Goal: Task Accomplishment & Management: Use online tool/utility

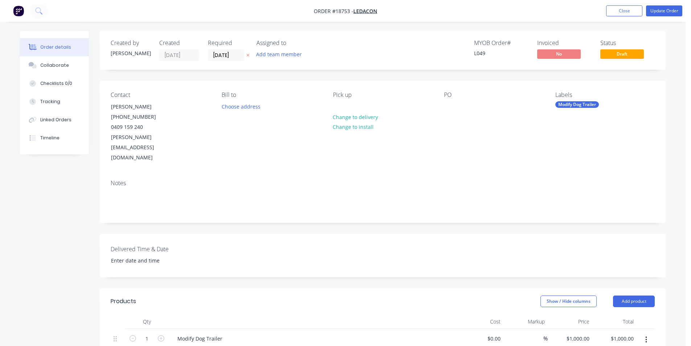
click at [16, 8] on img "button" at bounding box center [18, 10] width 11 height 11
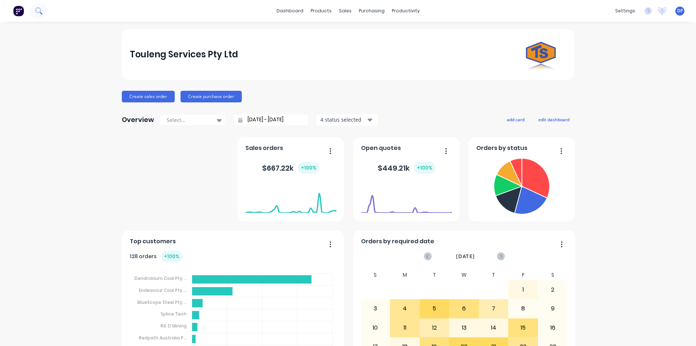
click at [45, 13] on button at bounding box center [39, 11] width 18 height 15
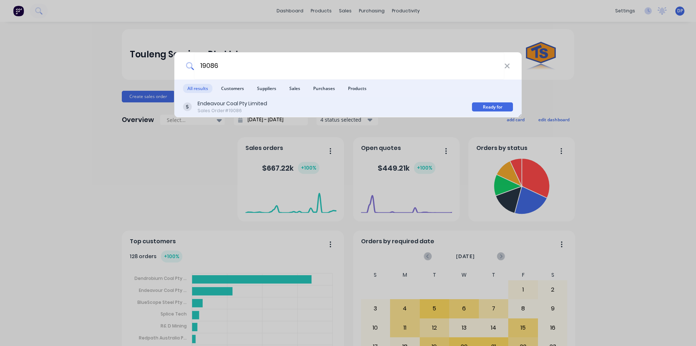
type input "19086"
click at [270, 99] on div "Endeavour Coal Pty Limited Sales Order #19086 Ready for Production" at bounding box center [347, 107] width 347 height 20
click at [228, 107] on div "Endeavour Coal Pty Limited" at bounding box center [233, 104] width 70 height 8
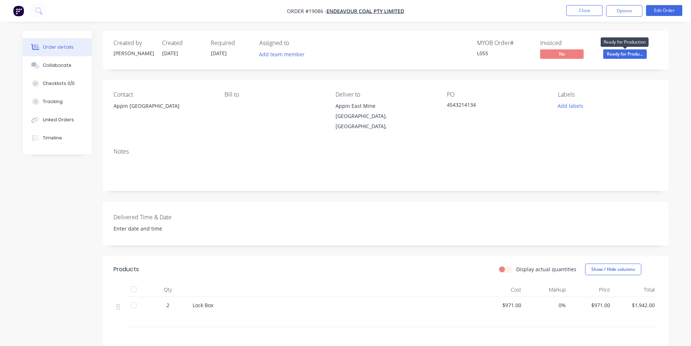
click at [624, 54] on span "Ready for Produ..." at bounding box center [625, 53] width 44 height 9
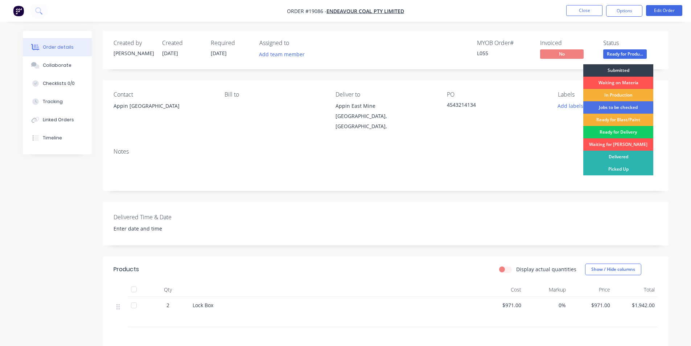
click at [613, 131] on div "Ready for Delivery" at bounding box center [618, 132] width 70 height 12
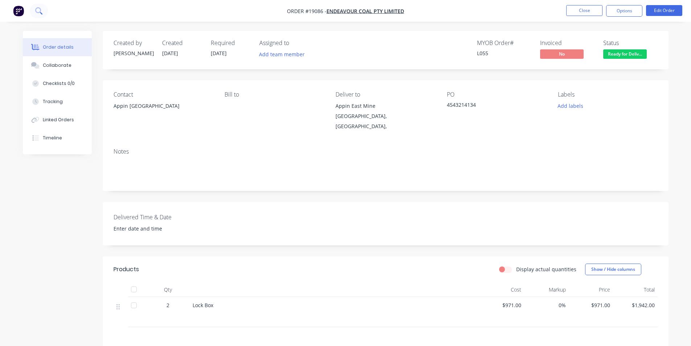
click at [44, 15] on button at bounding box center [39, 11] width 18 height 15
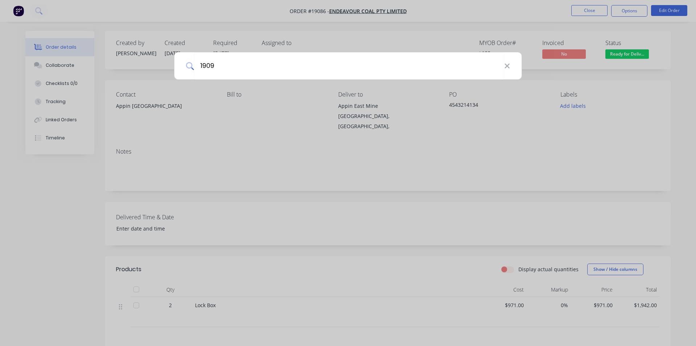
type input "19092"
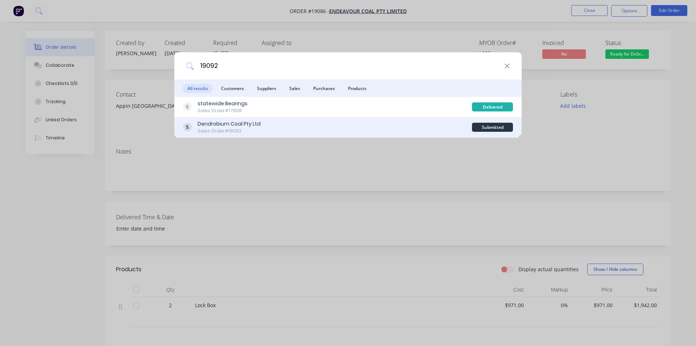
click at [243, 128] on div "Sales Order #19092" at bounding box center [229, 131] width 63 height 7
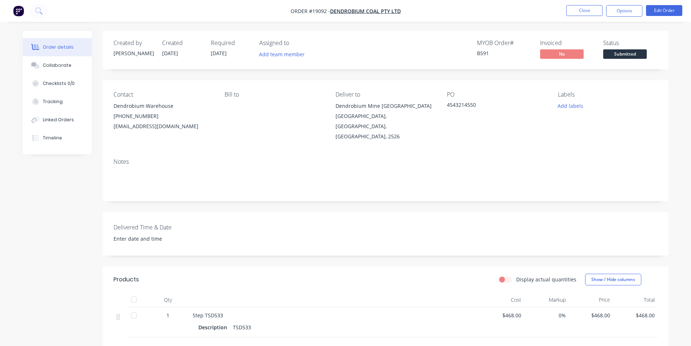
click at [633, 50] on span "Submitted" at bounding box center [625, 53] width 44 height 9
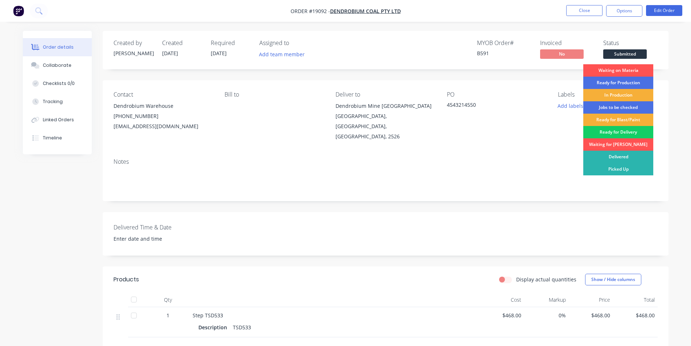
click at [622, 129] on div "Ready for Delivery" at bounding box center [618, 132] width 70 height 12
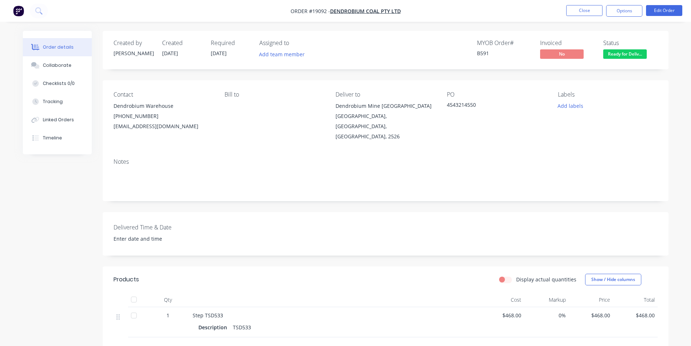
click at [12, 10] on button "button" at bounding box center [18, 11] width 15 height 12
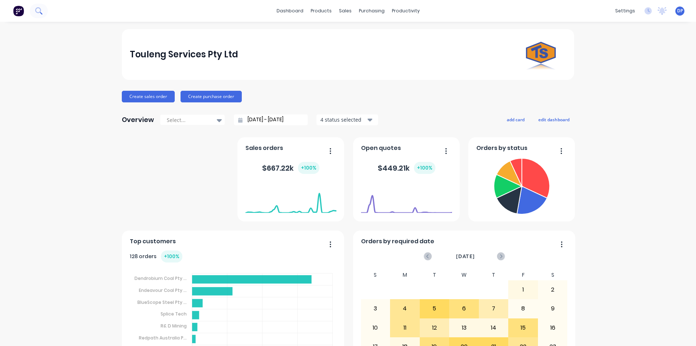
click at [37, 13] on icon at bounding box center [38, 10] width 7 height 7
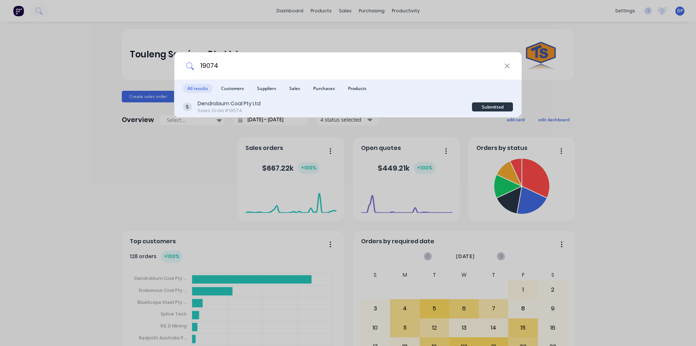
type input "19074"
click at [242, 100] on div "Dendrobium Coal Pty Ltd" at bounding box center [229, 104] width 63 height 8
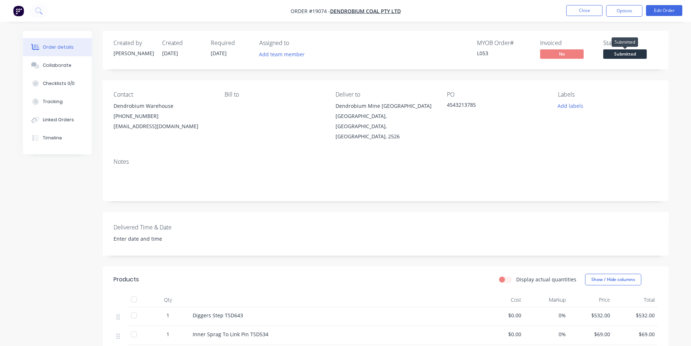
click at [617, 53] on span "Submitted" at bounding box center [625, 53] width 44 height 9
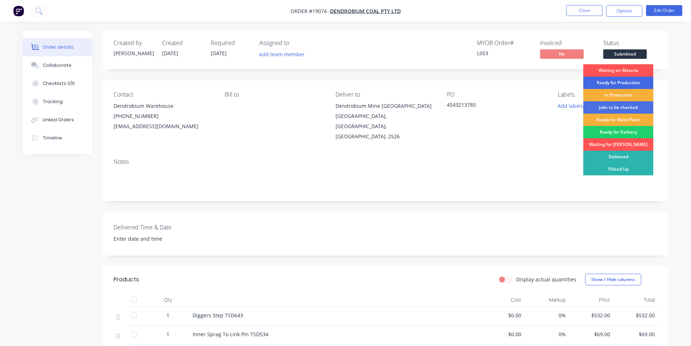
click at [612, 82] on div "Ready for Production" at bounding box center [618, 83] width 70 height 12
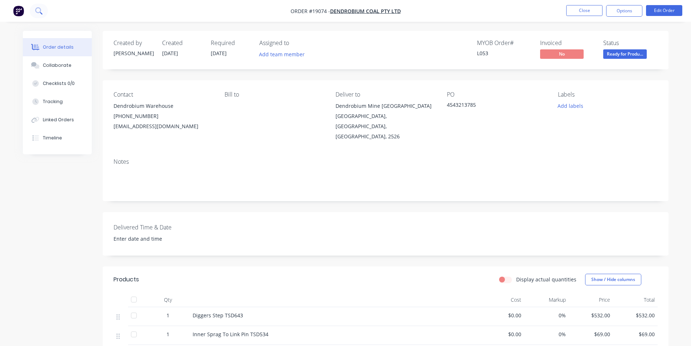
click at [42, 11] on button at bounding box center [39, 11] width 18 height 15
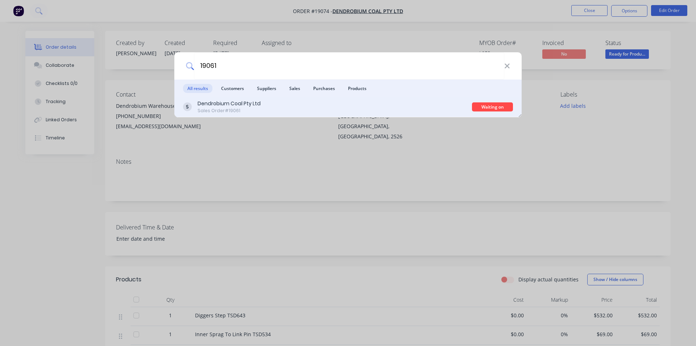
type input "19061"
click at [264, 103] on div "Dendrobium Coal Pty Ltd Sales Order #19061" at bounding box center [327, 107] width 289 height 14
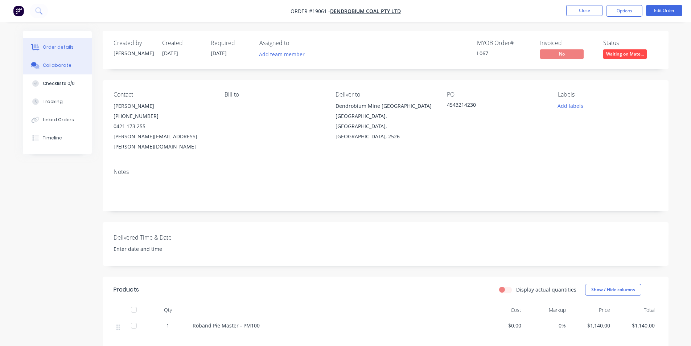
click at [59, 70] on button "Collaborate" at bounding box center [57, 65] width 69 height 18
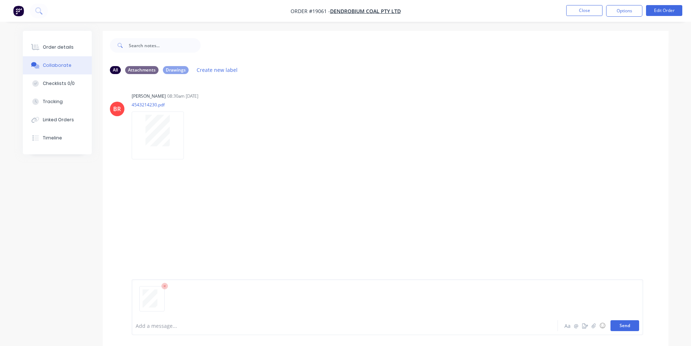
click at [628, 322] on button "Send" at bounding box center [624, 325] width 29 height 11
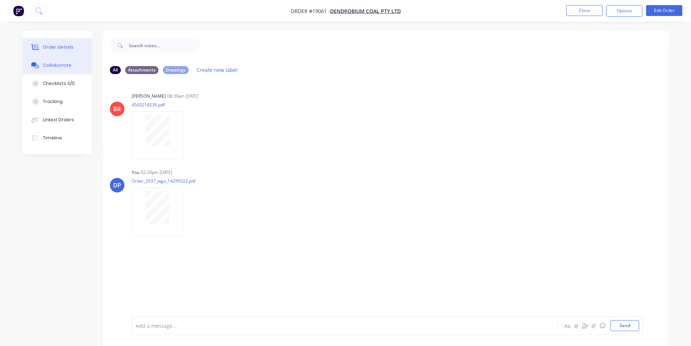
click at [57, 42] on button "Order details" at bounding box center [57, 47] width 69 height 18
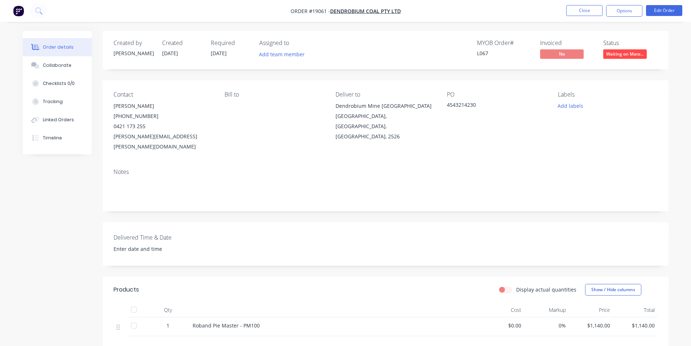
click at [17, 10] on img "button" at bounding box center [18, 10] width 11 height 11
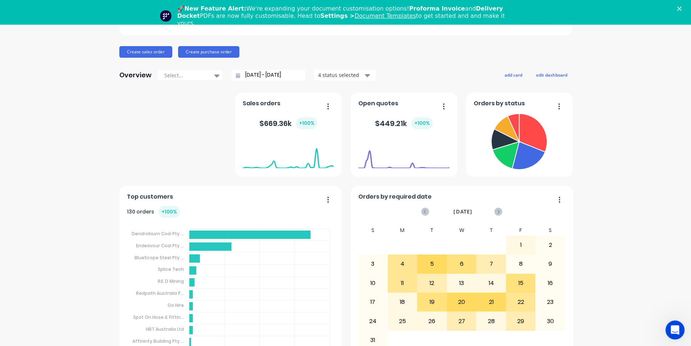
click at [675, 331] on icon "Open Intercom Messenger" at bounding box center [674, 329] width 12 height 12
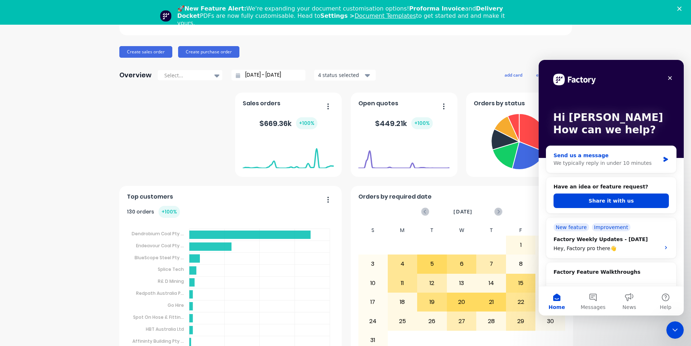
click at [604, 164] on div "We typically reply in under 10 minutes" at bounding box center [606, 163] width 106 height 8
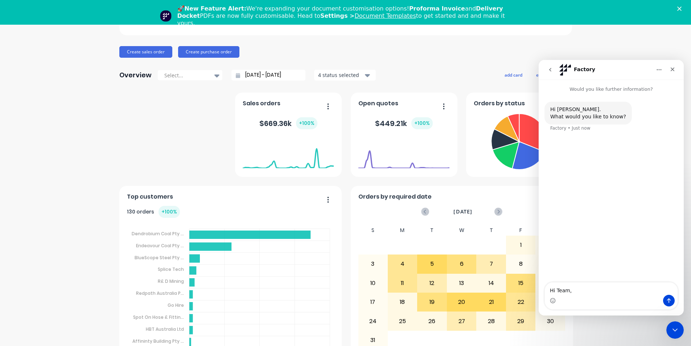
type textarea "Hi Team,"
click at [681, 8] on polygon "Close" at bounding box center [679, 9] width 4 height 4
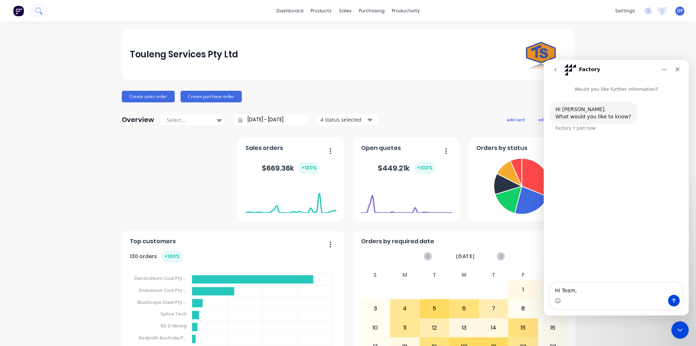
click at [42, 11] on icon at bounding box center [38, 10] width 7 height 7
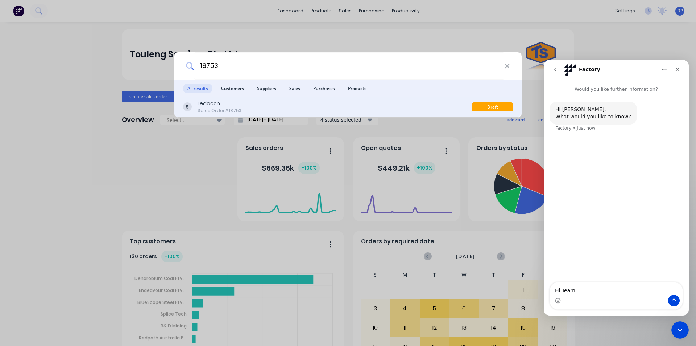
type input "18753"
click at [248, 106] on div "Ledacon Sales Order #18753" at bounding box center [327, 107] width 289 height 14
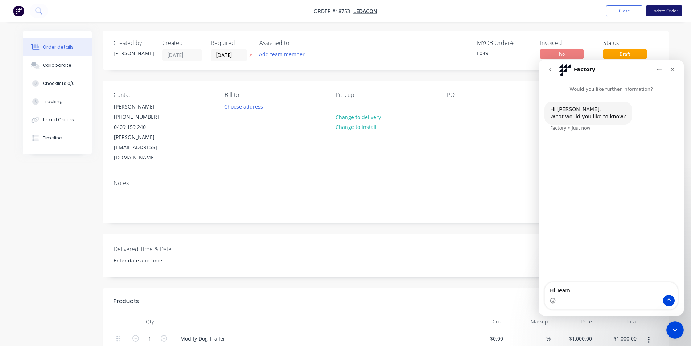
click at [661, 12] on button "Update Order" at bounding box center [664, 10] width 36 height 11
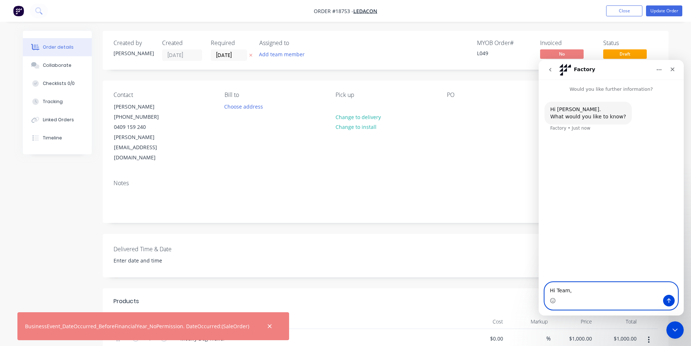
click at [587, 292] on textarea "Hi Team," at bounding box center [611, 288] width 133 height 12
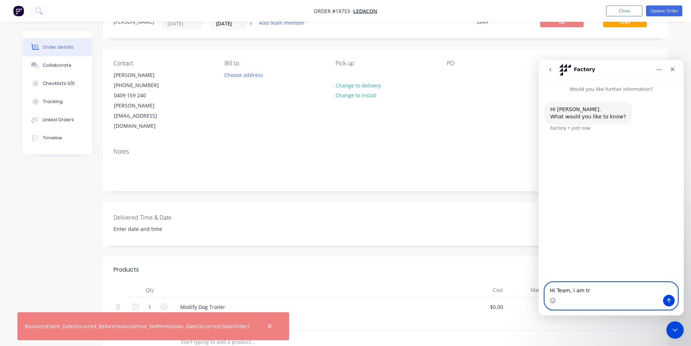
scroll to position [36, 0]
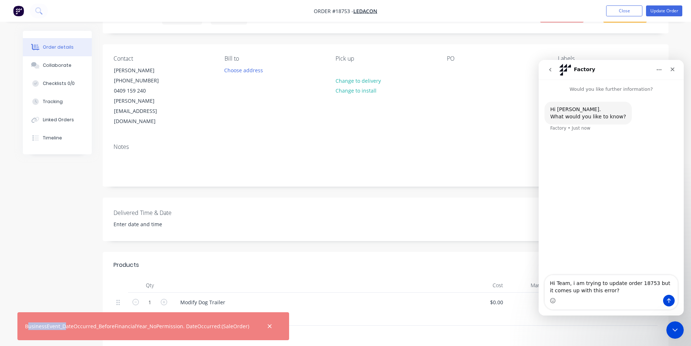
drag, startPoint x: 27, startPoint y: 326, endPoint x: 17, endPoint y: 324, distance: 10.3
click at [64, 330] on div "BusinessEvent_DateOccurred_BeforeFinancialYear_NoPermission. DateOccurred:(Sale…" at bounding box center [153, 326] width 272 height 28
click at [18, 324] on div "BusinessEvent_DateOccurred_BeforeFinancialYear_NoPermission. DateOccurred:(Sale…" at bounding box center [153, 326] width 272 height 28
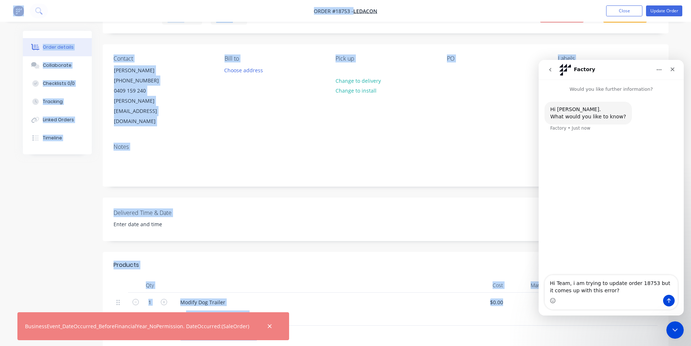
drag, startPoint x: 24, startPoint y: 325, endPoint x: 227, endPoint y: 325, distance: 202.3
click at [250, 331] on div "BusinessEvent_DateOccurred_BeforeFinancialYear_NoPermission. DateOccurred:(Sale…" at bounding box center [153, 326] width 272 height 28
copy div "BusinessEvent_DateOccurred_BeforeFinancialYear_NoPermission. DateOccurred:(Sale…"
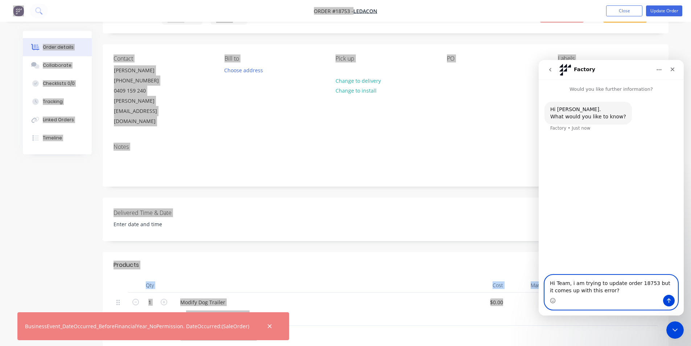
click at [616, 294] on textarea "Hi Team, i am trying to update order 18753 but it comes up with this error?" at bounding box center [611, 285] width 133 height 20
paste textarea "BusinessEvent_DateOccurred_BeforeFinancialYear_NoPermission. DateOccurred:(Sale…"
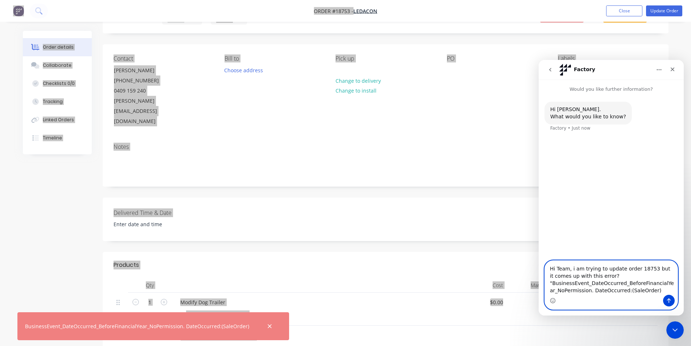
click at [640, 282] on textarea "Hi Team, i am trying to update order 18753 but it comes up with this error? "Bu…" at bounding box center [611, 277] width 133 height 34
type textarea "Hi Team, i am trying to update order 18753 but it comes up with this error? "Bu…"
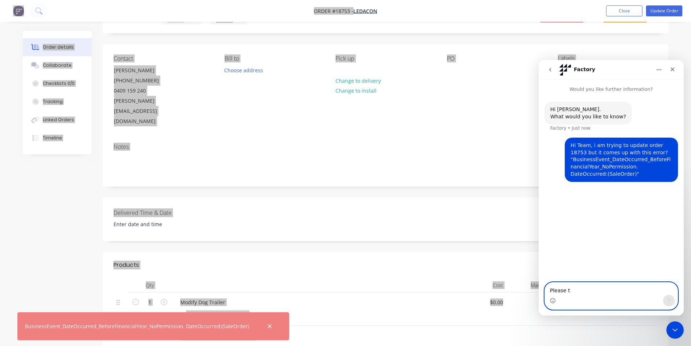
type textarea "Please ta"
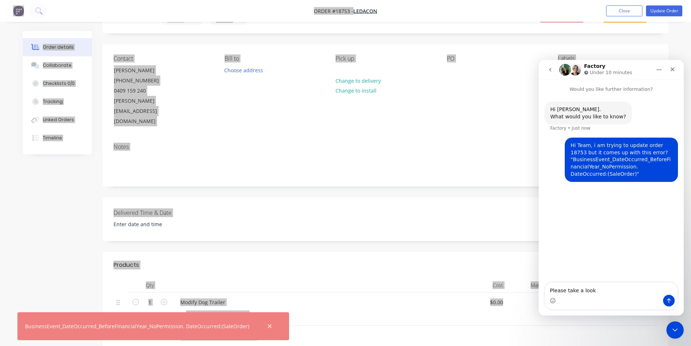
type textarea "Please take a look?"
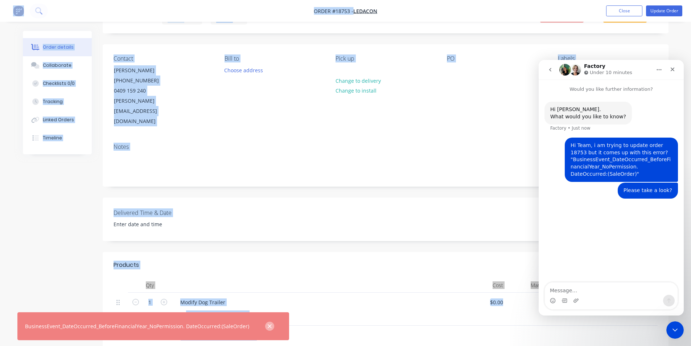
click at [268, 325] on icon "button" at bounding box center [270, 326] width 4 height 4
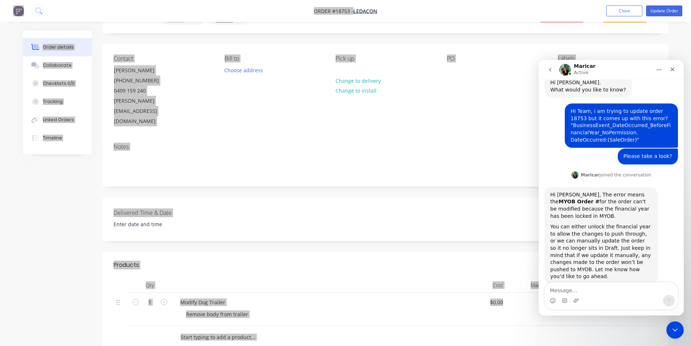
scroll to position [30, 0]
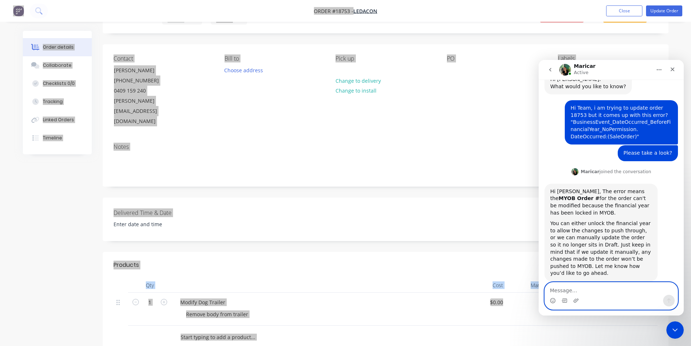
click at [594, 289] on textarea "Message…" at bounding box center [611, 288] width 133 height 12
type textarea "ok thanks, please so it manually."
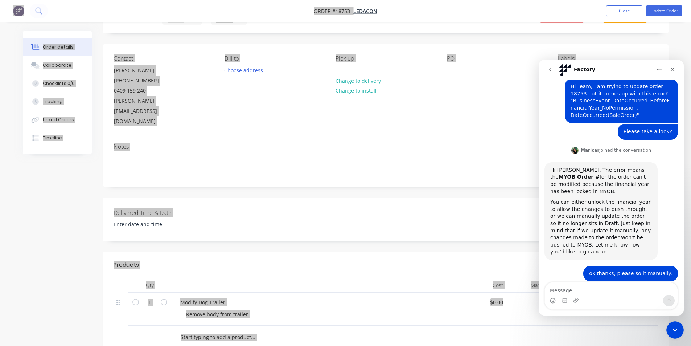
scroll to position [73, 0]
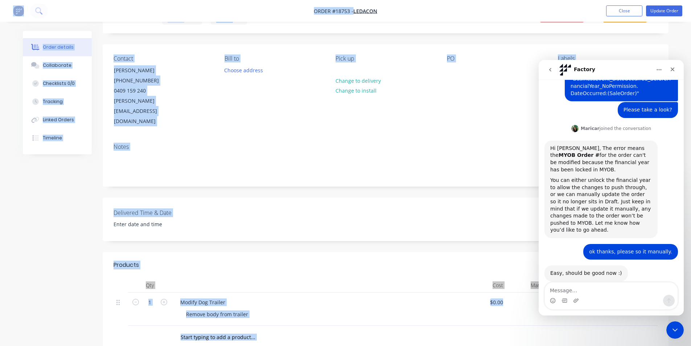
click at [527, 74] on div "PO" at bounding box center [496, 90] width 99 height 71
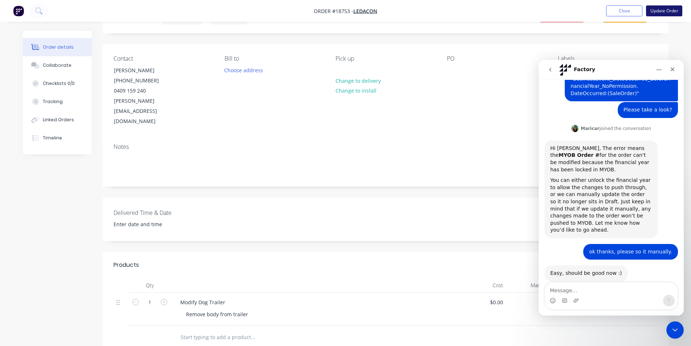
click at [666, 12] on button "Update Order" at bounding box center [664, 10] width 36 height 11
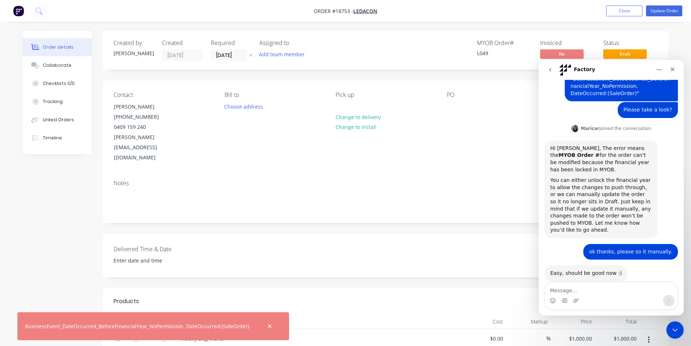
click at [15, 2] on nav "Order #18753 - Ledacon Add product Close Update Order" at bounding box center [345, 11] width 691 height 22
click at [21, 12] on img "button" at bounding box center [18, 10] width 11 height 11
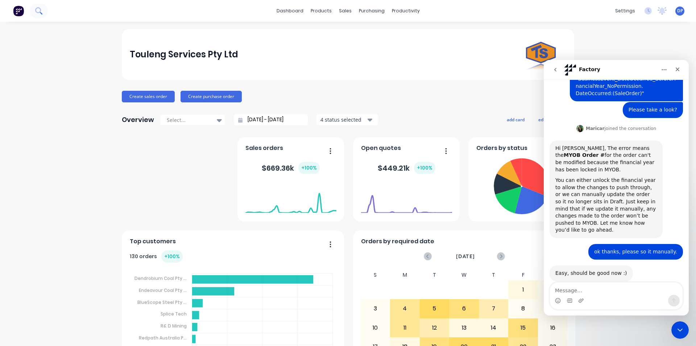
click at [42, 10] on icon at bounding box center [38, 10] width 7 height 7
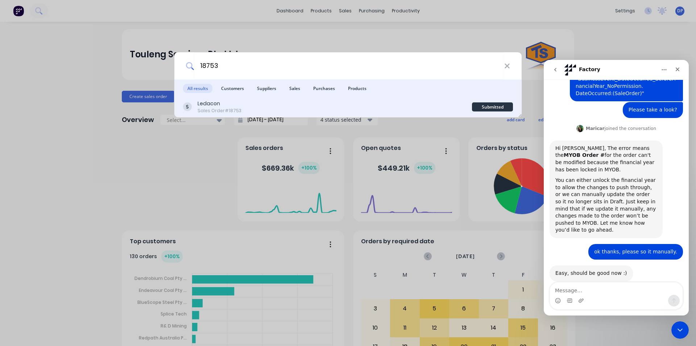
type input "18753"
click at [226, 110] on div "Sales Order #18753" at bounding box center [220, 110] width 44 height 7
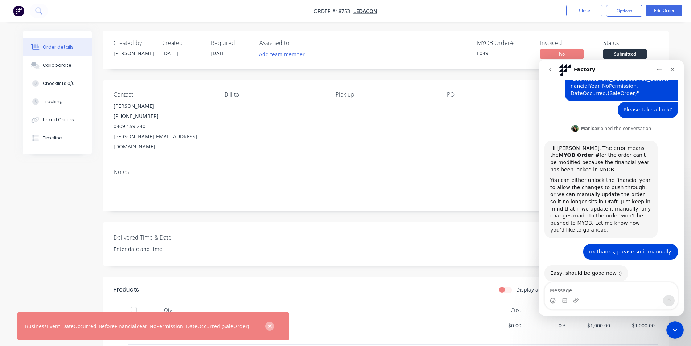
click at [267, 326] on icon "button" at bounding box center [269, 326] width 5 height 7
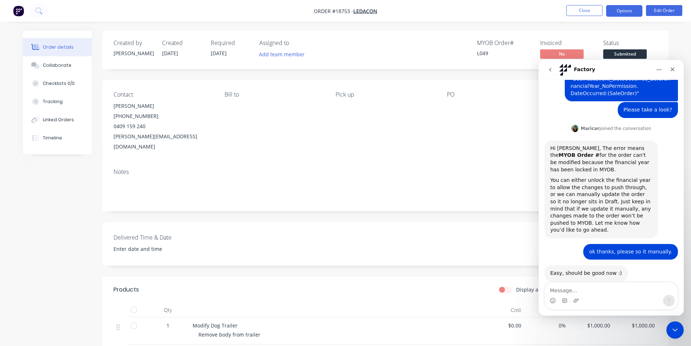
click at [626, 11] on button "Options" at bounding box center [624, 11] width 36 height 12
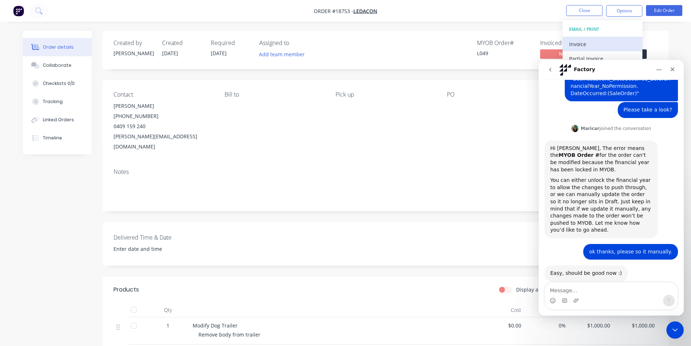
click at [595, 40] on div "Invoice" at bounding box center [602, 44] width 67 height 11
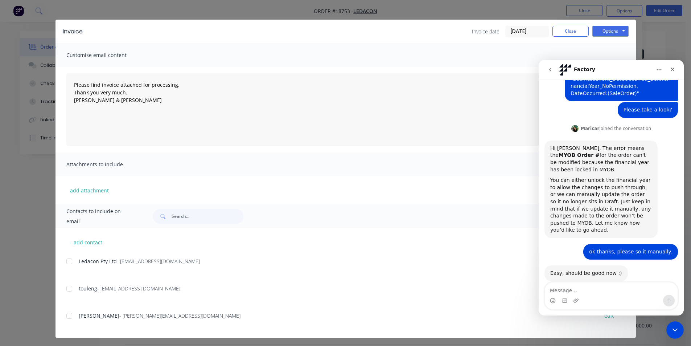
scroll to position [12, 0]
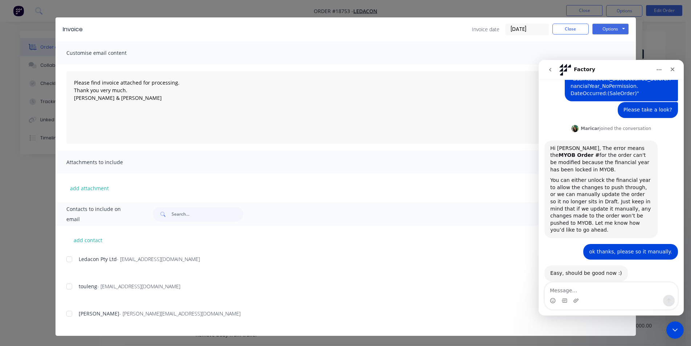
click at [69, 258] on div at bounding box center [69, 259] width 15 height 15
click at [67, 286] on div at bounding box center [69, 286] width 15 height 15
click at [65, 314] on div at bounding box center [69, 313] width 15 height 15
click at [611, 26] on button "Options" at bounding box center [610, 29] width 36 height 11
click at [415, 102] on textarea "Please find invoice attached for processing. Thank you very much. Brett & Dean" at bounding box center [345, 107] width 558 height 73
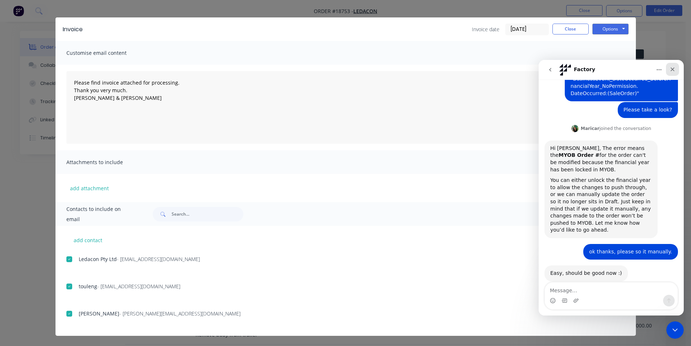
click at [673, 67] on icon "Close" at bounding box center [672, 69] width 6 height 6
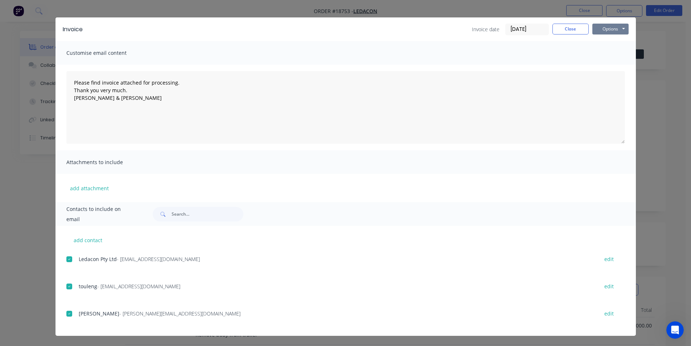
scroll to position [73, 0]
click at [610, 25] on button "Options" at bounding box center [610, 29] width 36 height 11
click at [614, 66] on button "Email" at bounding box center [615, 66] width 46 height 12
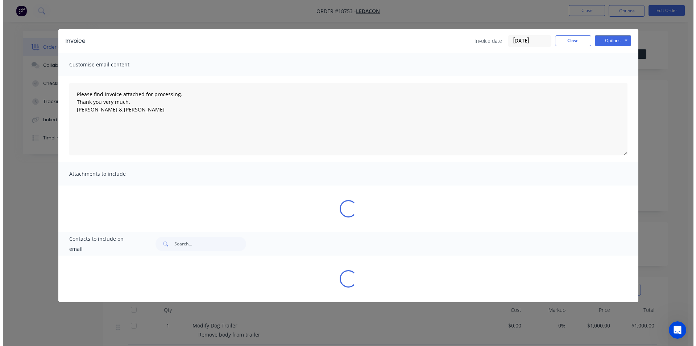
scroll to position [0, 0]
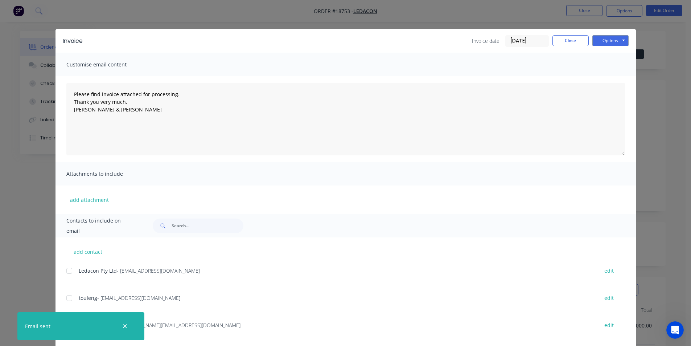
type textarea "Please find invoice attached for processing. Thank you very much. Brett & Dean"
click at [561, 36] on button "Close" at bounding box center [570, 40] width 36 height 11
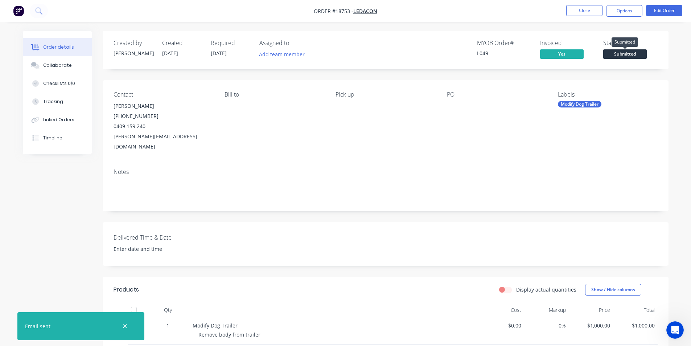
click at [627, 57] on span "Submitted" at bounding box center [625, 53] width 44 height 9
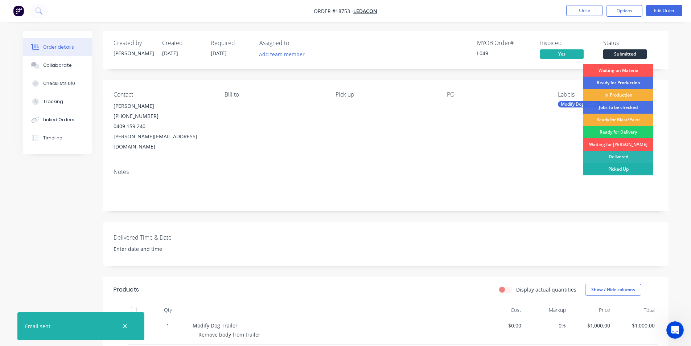
click at [623, 171] on div "Picked Up" at bounding box center [618, 169] width 70 height 12
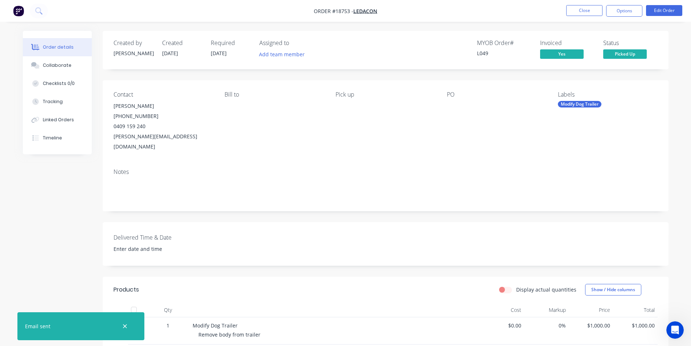
click at [24, 9] on img "button" at bounding box center [18, 10] width 11 height 11
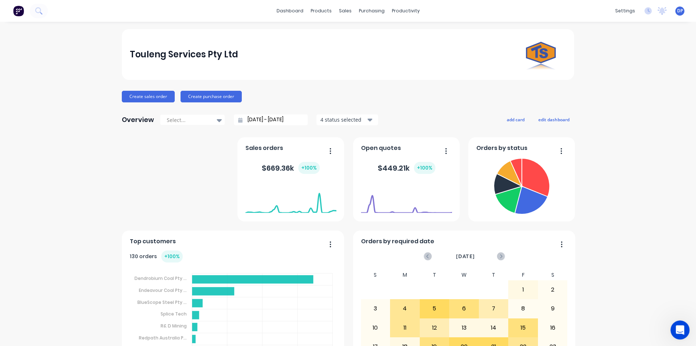
click at [683, 331] on div "Open Intercom Messenger" at bounding box center [679, 329] width 24 height 24
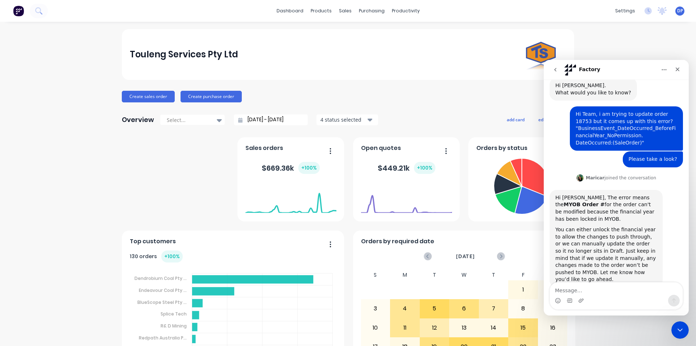
scroll to position [73, 0]
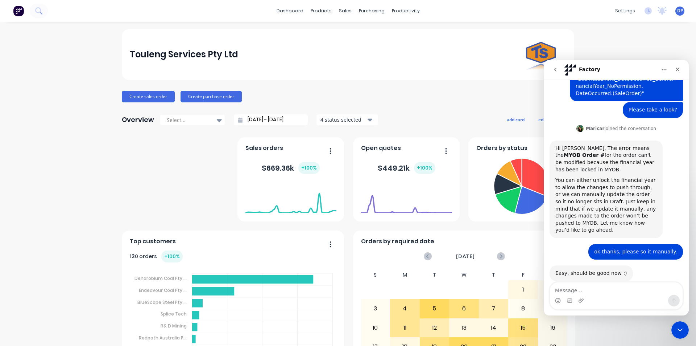
click at [602, 291] on textarea "Message…" at bounding box center [616, 288] width 133 height 12
type textarea "perfect, thanks."
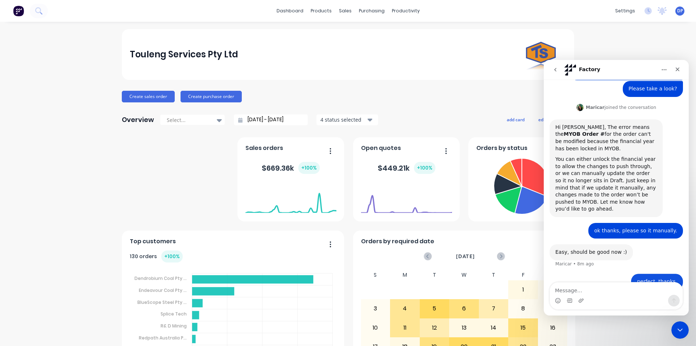
scroll to position [95, 0]
click at [675, 69] on icon "Close" at bounding box center [678, 69] width 6 height 6
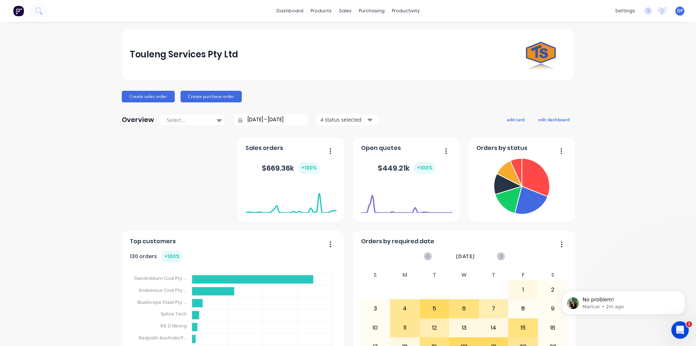
scroll to position [116, 0]
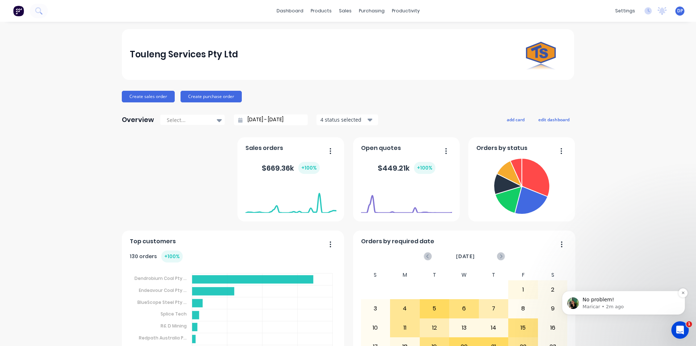
click at [617, 302] on p "No problem!" at bounding box center [630, 299] width 94 height 7
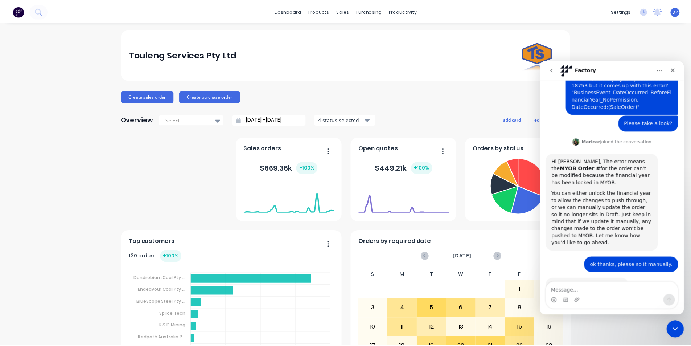
scroll to position [128, 0]
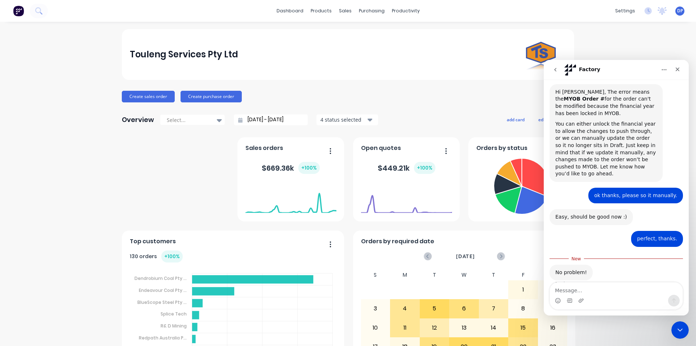
click at [40, 59] on div "Touleng Services Pty Ltd Create sales order Create purchase order Overview Sele…" at bounding box center [348, 218] width 696 height 379
click at [680, 70] on icon "Close" at bounding box center [678, 69] width 6 height 6
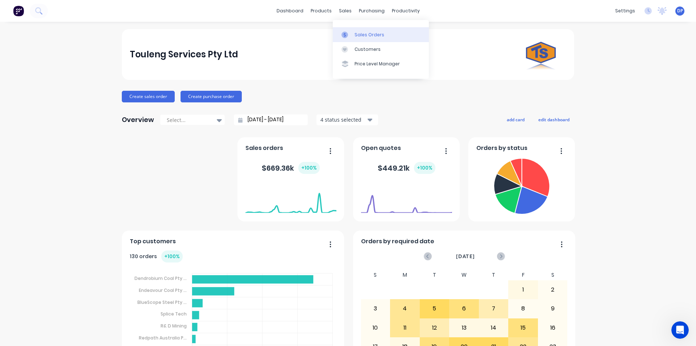
click at [362, 32] on div "Sales Orders" at bounding box center [370, 35] width 30 height 7
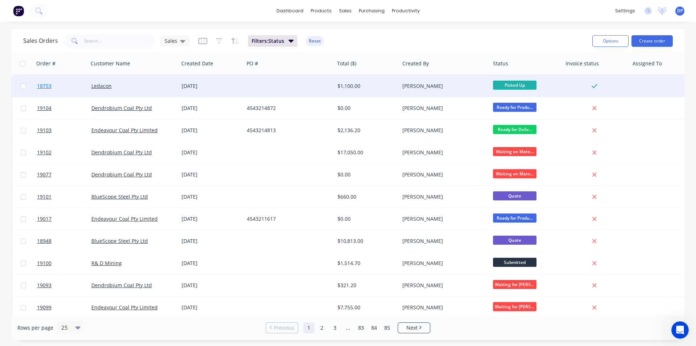
click at [43, 83] on span "18753" at bounding box center [44, 85] width 15 height 7
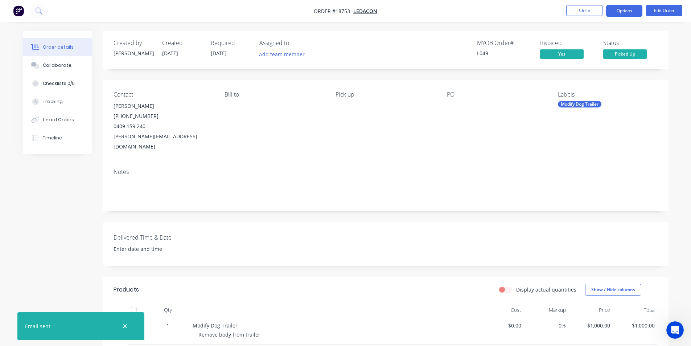
click at [616, 12] on button "Options" at bounding box center [624, 11] width 36 height 12
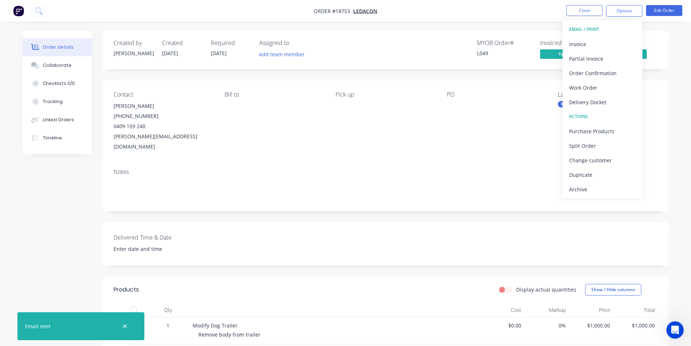
click at [22, 12] on img "button" at bounding box center [18, 10] width 11 height 11
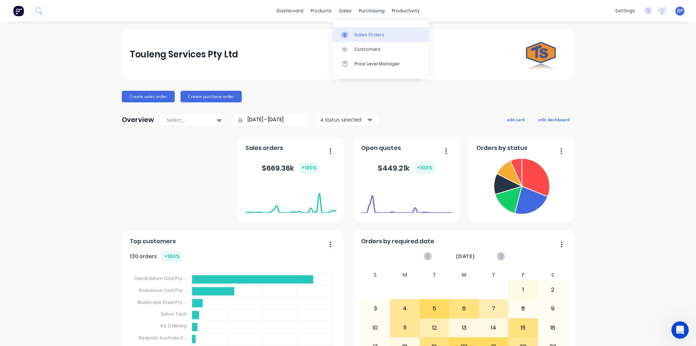
click at [360, 33] on div "Sales Orders" at bounding box center [370, 35] width 30 height 7
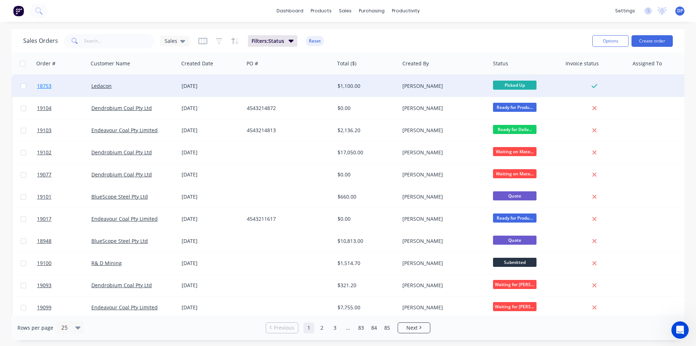
click at [47, 85] on span "18753" at bounding box center [44, 85] width 15 height 7
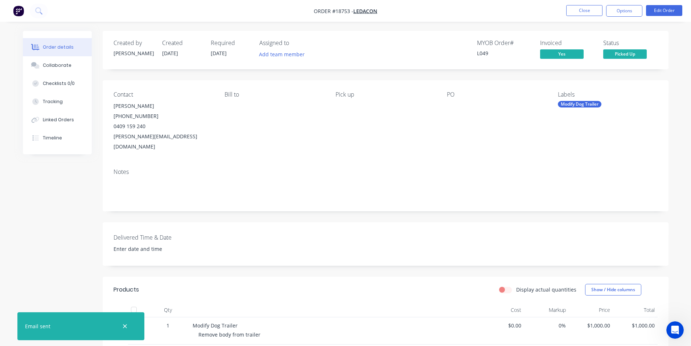
click at [18, 6] on img "button" at bounding box center [18, 10] width 11 height 11
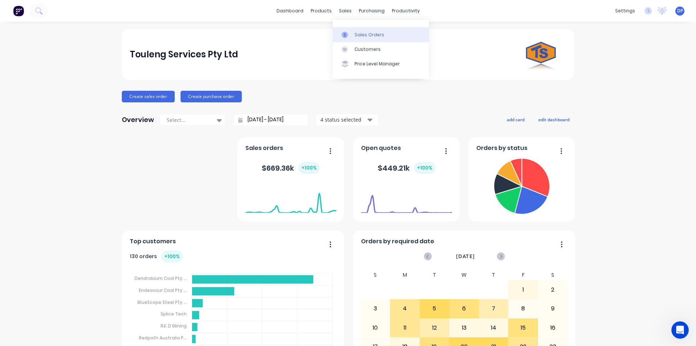
click at [360, 32] on div "Sales Orders" at bounding box center [370, 35] width 30 height 7
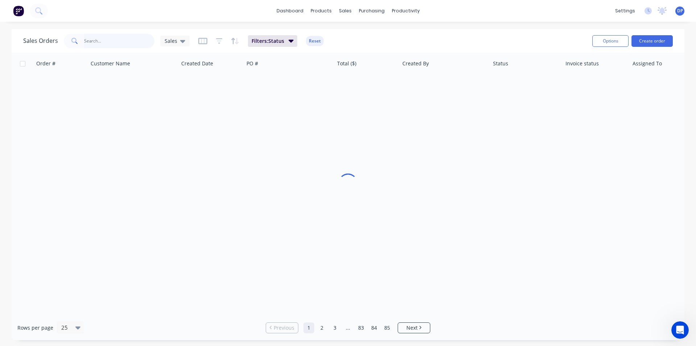
click at [100, 40] on input "text" at bounding box center [119, 41] width 71 height 15
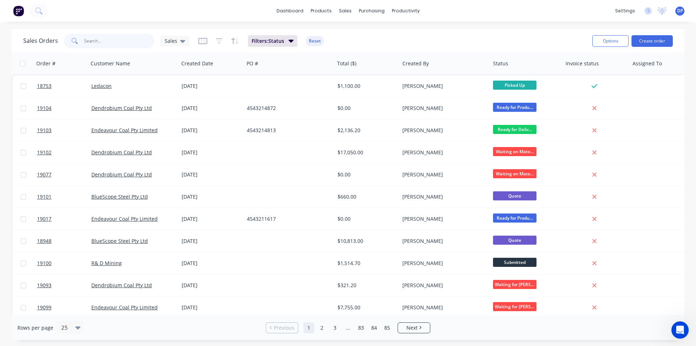
paste input "4543212620"
type input "4543212620"
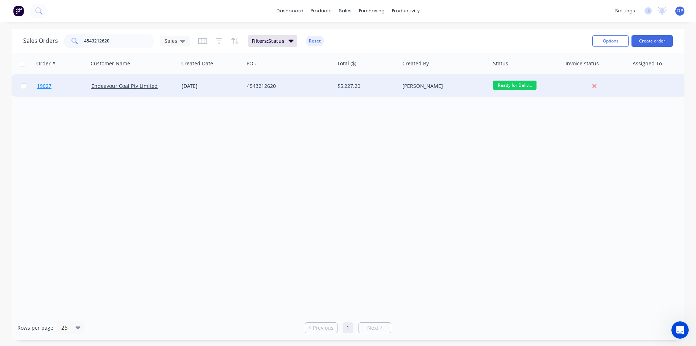
click at [47, 85] on span "19027" at bounding box center [44, 85] width 15 height 7
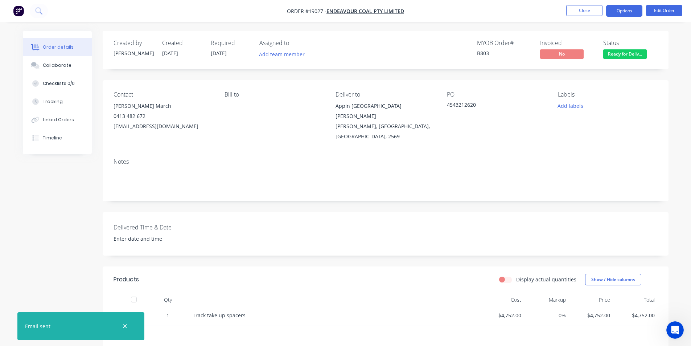
click at [625, 10] on button "Options" at bounding box center [624, 11] width 36 height 12
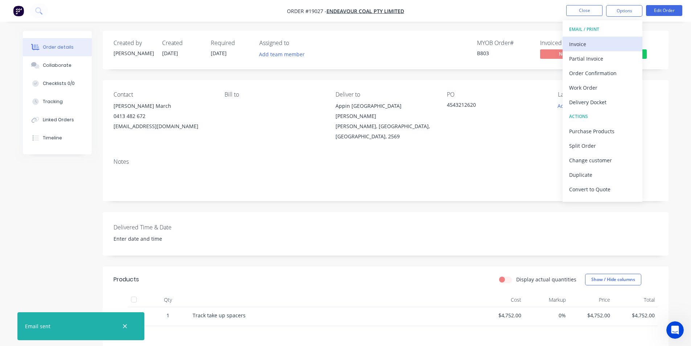
click at [588, 43] on div "Invoice" at bounding box center [602, 44] width 67 height 11
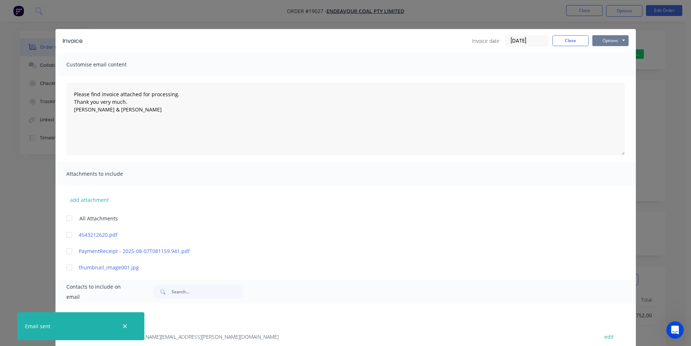
click at [609, 45] on button "Options" at bounding box center [610, 40] width 36 height 11
click at [620, 64] on button "Print" at bounding box center [615, 65] width 46 height 12
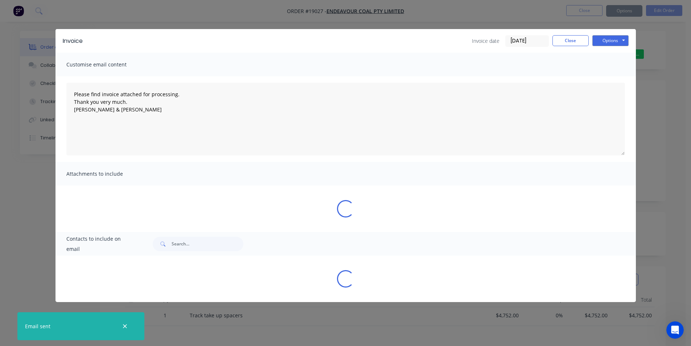
type textarea "Please find invoice attached for processing. Thank you very much. Brett & Dean"
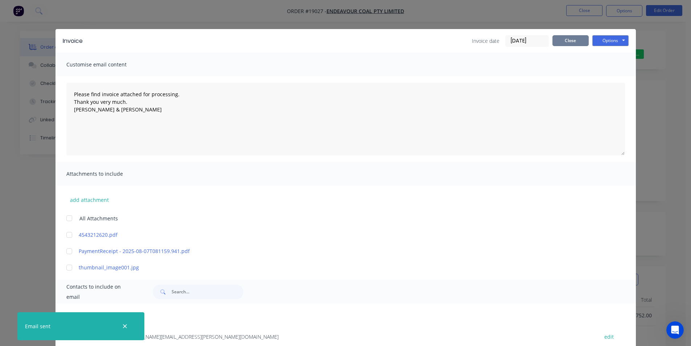
click at [574, 37] on button "Close" at bounding box center [570, 40] width 36 height 11
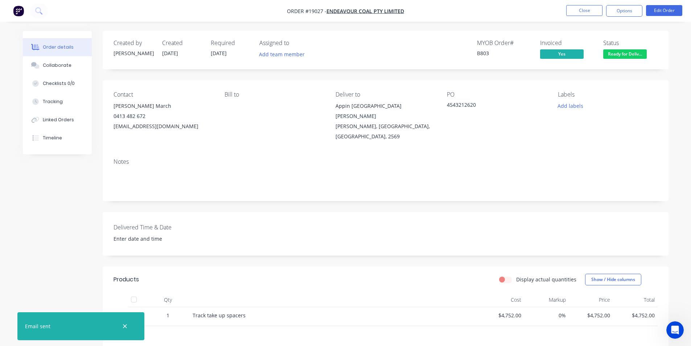
click at [623, 56] on span "Ready for Deliv..." at bounding box center [625, 53] width 44 height 9
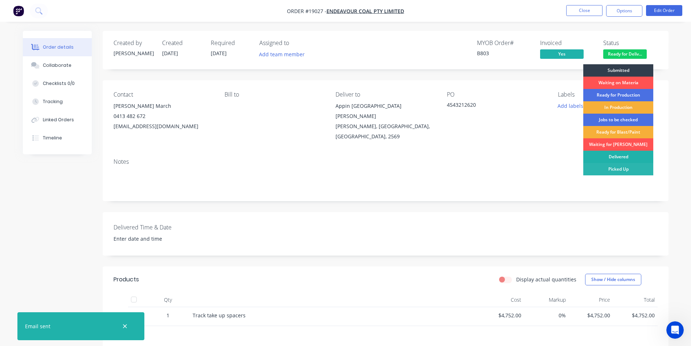
click at [625, 156] on div "Delivered" at bounding box center [618, 156] width 70 height 12
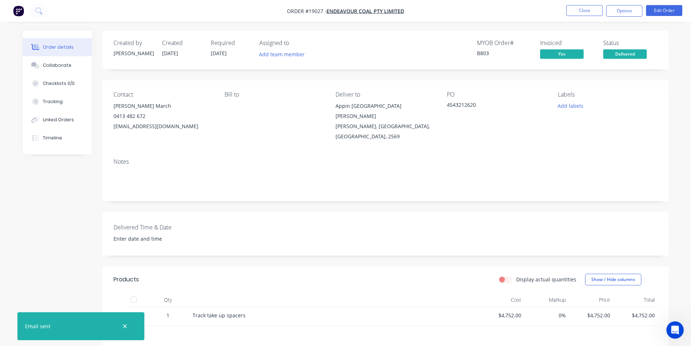
click at [20, 12] on img "button" at bounding box center [18, 10] width 11 height 11
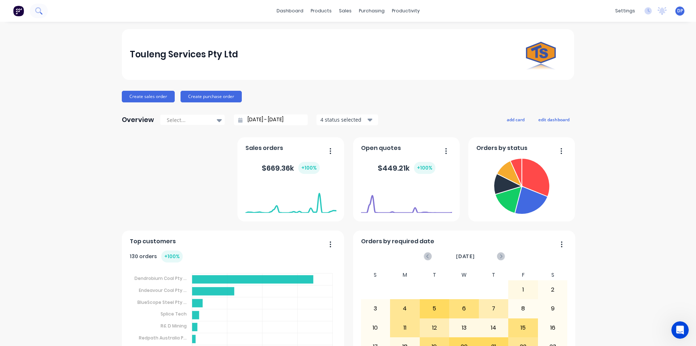
click at [46, 12] on button at bounding box center [39, 11] width 18 height 15
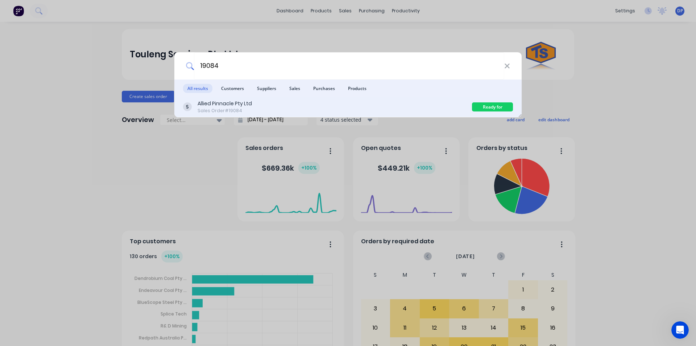
type input "19084"
click at [230, 102] on div "Allied Pinnacle Pty Ltd" at bounding box center [225, 104] width 54 height 8
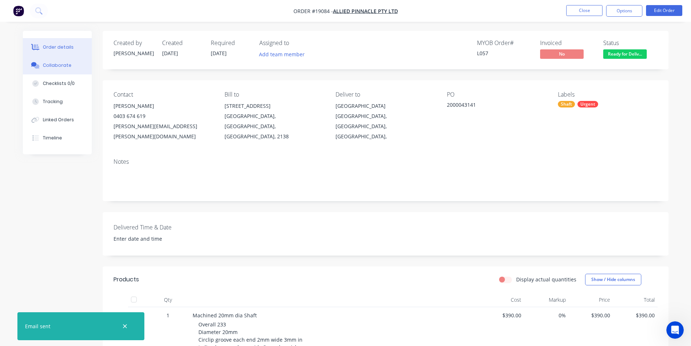
click at [65, 66] on div "Collaborate" at bounding box center [57, 65] width 29 height 7
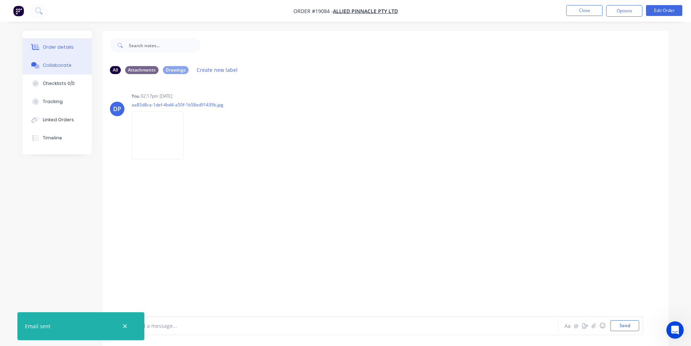
click at [60, 45] on div "Order details" at bounding box center [58, 47] width 31 height 7
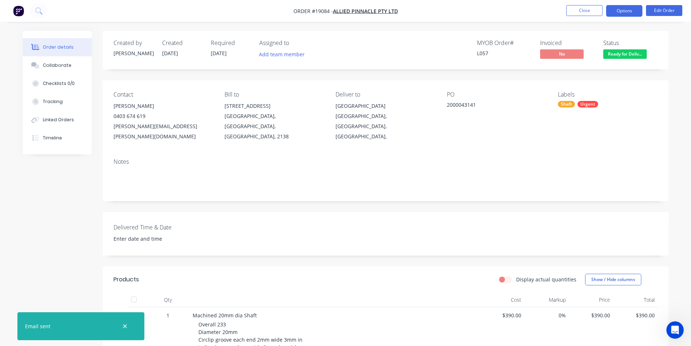
click at [632, 9] on button "Options" at bounding box center [624, 11] width 36 height 12
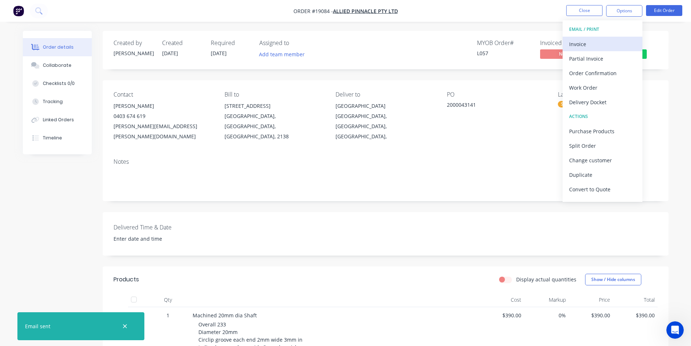
click at [590, 42] on div "Invoice" at bounding box center [602, 44] width 67 height 11
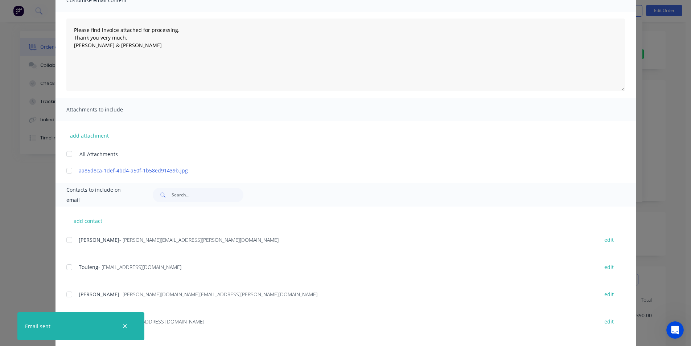
scroll to position [99, 0]
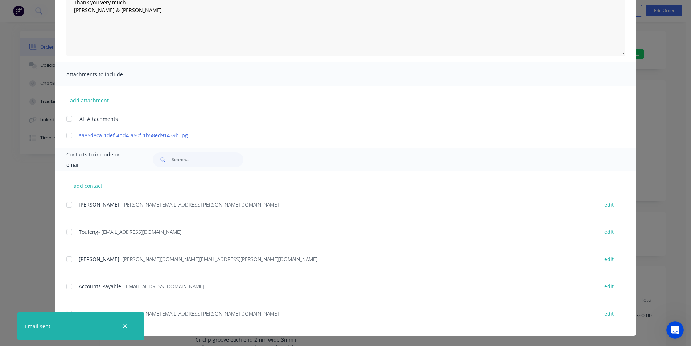
click at [63, 205] on div "add contact Jarrod Aquilina - Jarrod.Aquilina@alliedpinnacle.com edit Touleng -…" at bounding box center [345, 253] width 580 height 164
click at [127, 327] on icon "button" at bounding box center [125, 326] width 4 height 4
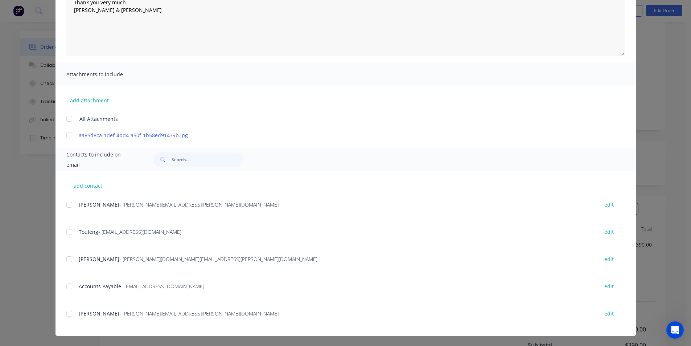
scroll to position [145, 0]
click at [64, 315] on div at bounding box center [69, 313] width 15 height 15
click at [67, 284] on div at bounding box center [69, 286] width 15 height 15
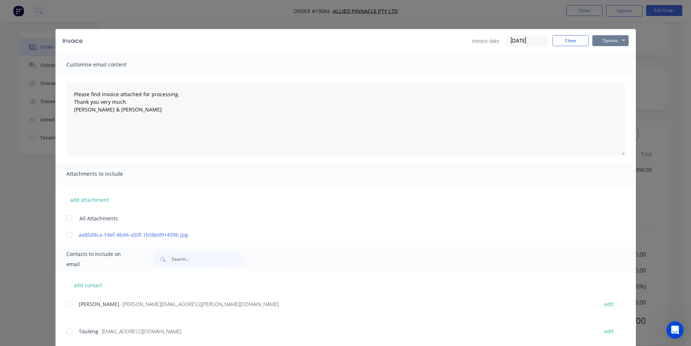
click at [610, 39] on button "Options" at bounding box center [610, 40] width 36 height 11
click at [619, 75] on button "Email" at bounding box center [615, 77] width 46 height 12
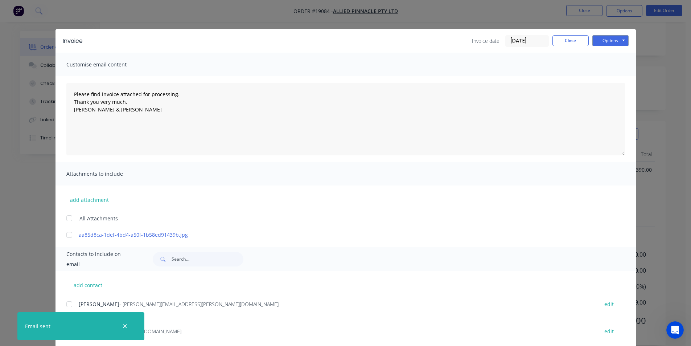
type textarea "Please find invoice attached for processing. Thank you very much. Brett & Dean"
click at [571, 42] on button "Close" at bounding box center [570, 40] width 36 height 11
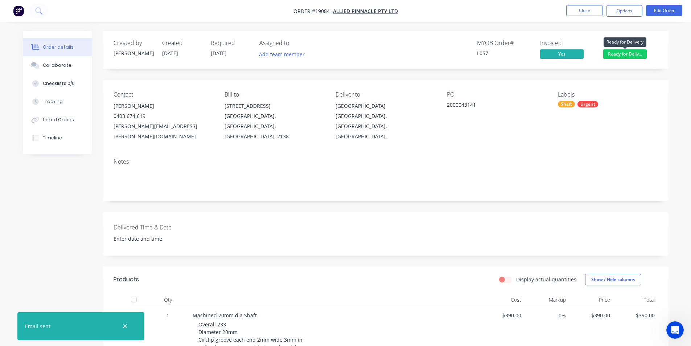
click at [635, 54] on span "Ready for Deliv..." at bounding box center [625, 53] width 44 height 9
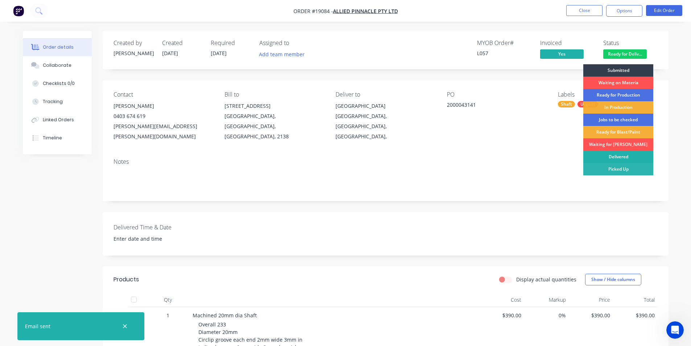
click at [621, 157] on div "Delivered" at bounding box center [618, 156] width 70 height 12
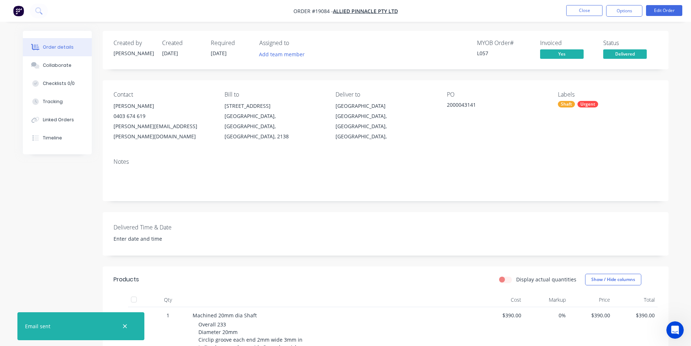
click at [19, 11] on img "button" at bounding box center [18, 10] width 11 height 11
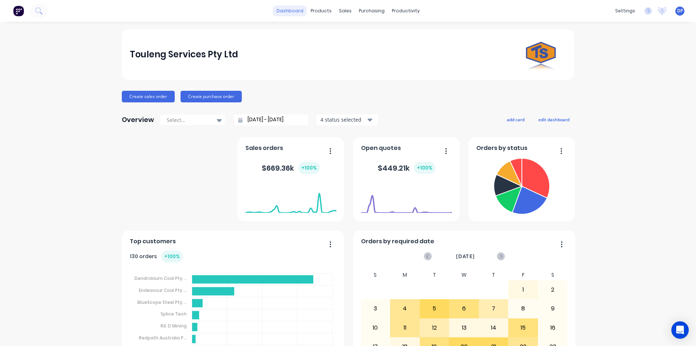
click at [299, 15] on link "dashboard" at bounding box center [290, 10] width 34 height 11
click at [418, 37] on div "Workflow" at bounding box center [416, 35] width 22 height 7
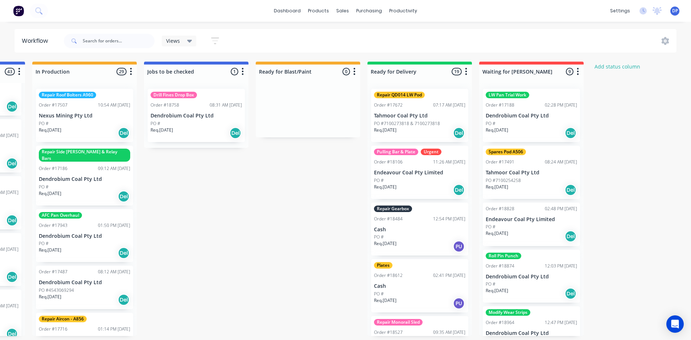
scroll to position [1, 0]
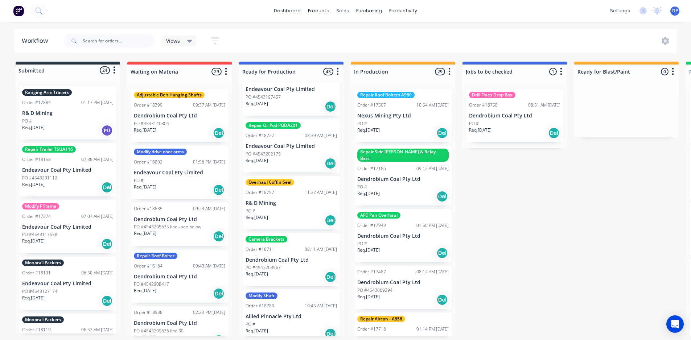
click at [13, 7] on button at bounding box center [18, 11] width 15 height 15
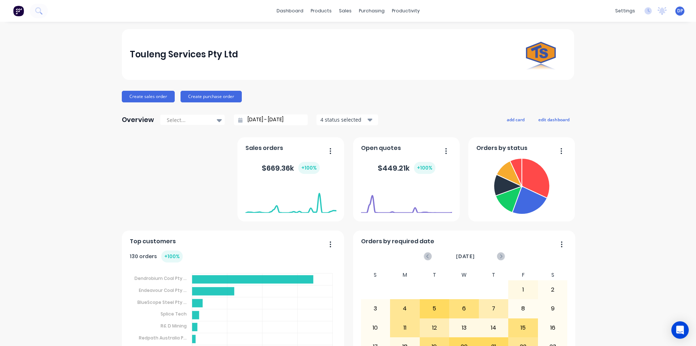
click at [58, 82] on div "Touleng Services Pty Ltd Create sales order Create purchase order Overview Sele…" at bounding box center [348, 218] width 696 height 379
